Goal: Find contact information: Find contact information

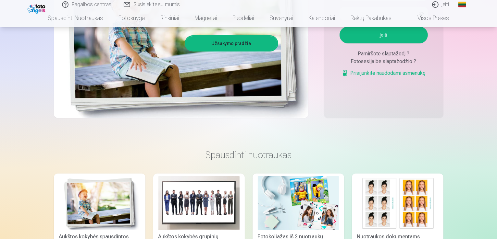
scroll to position [130, 0]
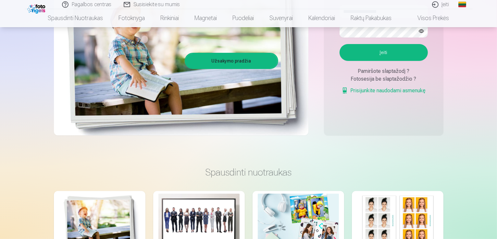
click at [159, 4] on link "Susisiekite su mumis" at bounding box center [152, 4] width 69 height 9
